Goal: Information Seeking & Learning: Compare options

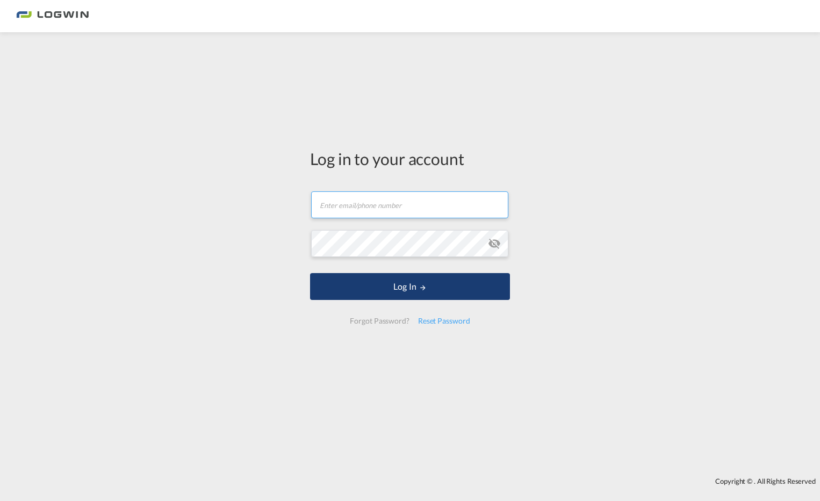
type input "[EMAIL_ADDRESS][DOMAIN_NAME]"
click at [407, 279] on button "Log In" at bounding box center [410, 286] width 200 height 27
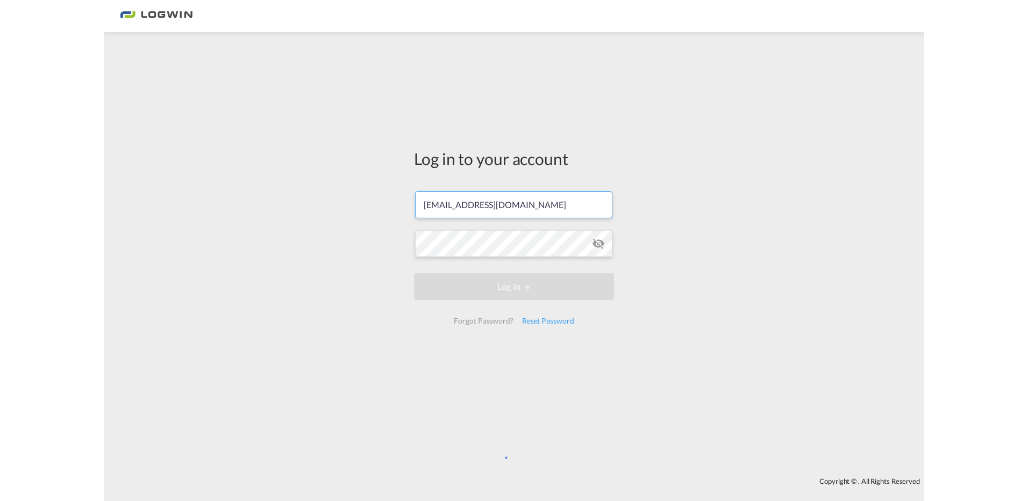
scroll to position [0, 3]
